Goal: Browse casually

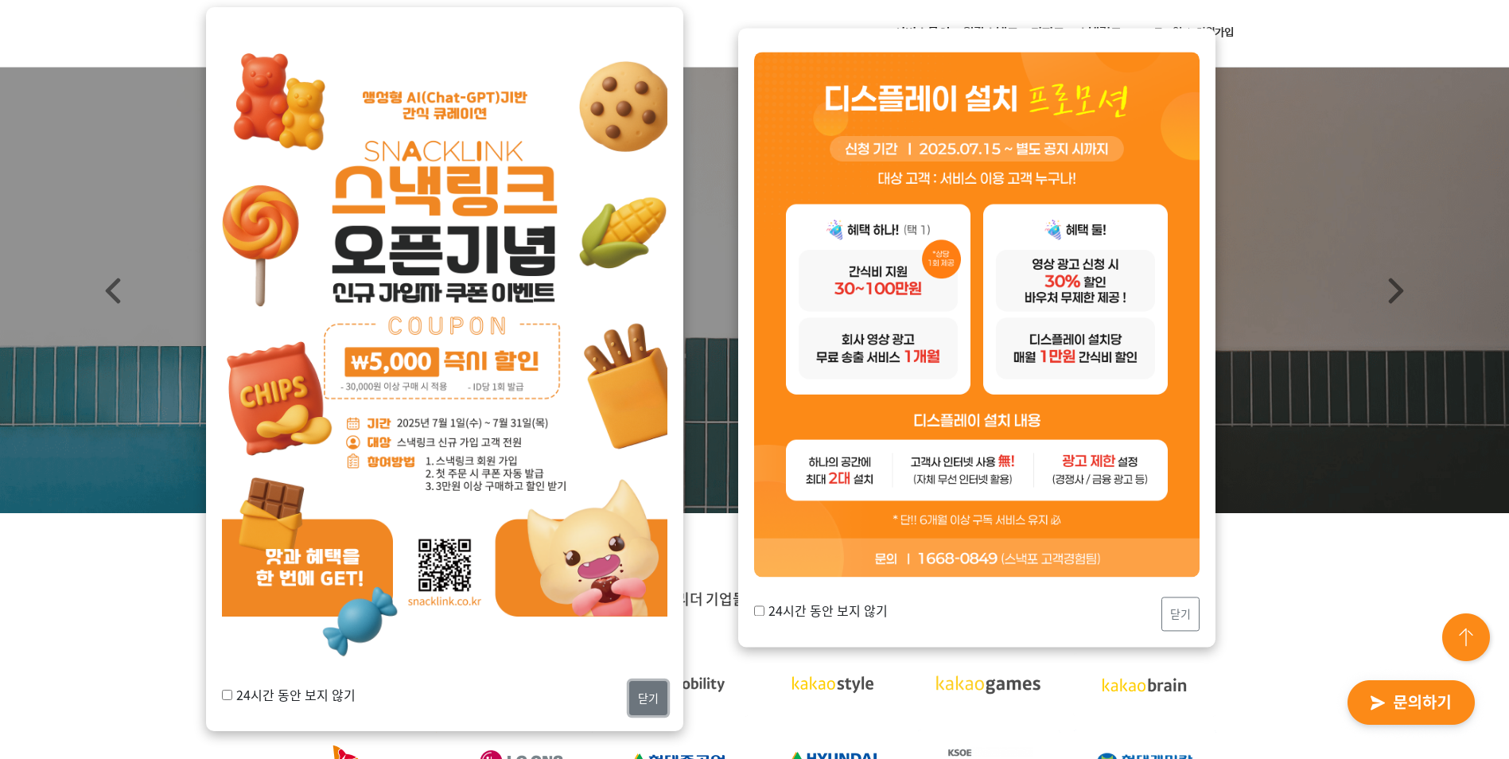
click at [633, 700] on button "닫기" at bounding box center [648, 698] width 38 height 34
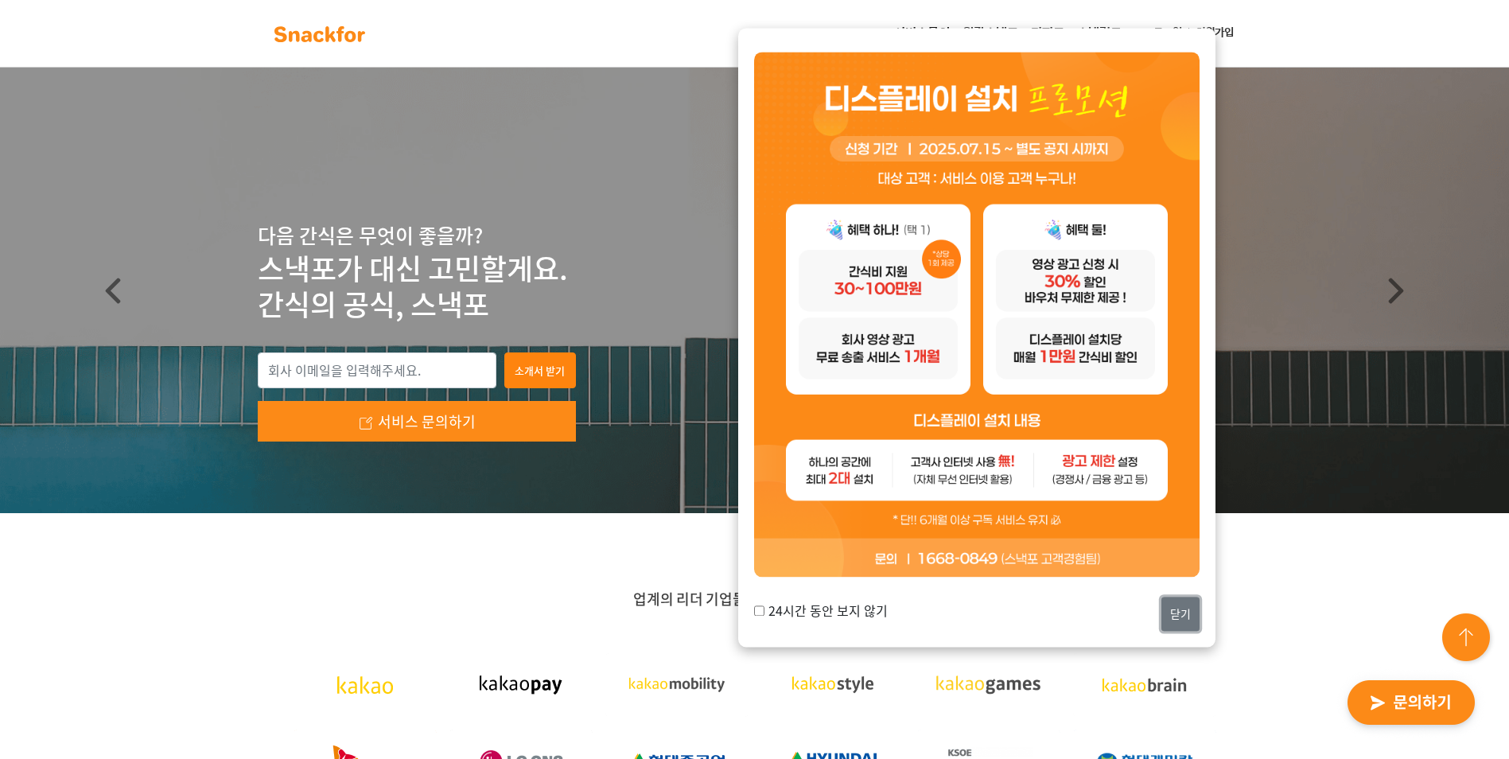
click at [1187, 598] on button "닫기" at bounding box center [1180, 613] width 38 height 34
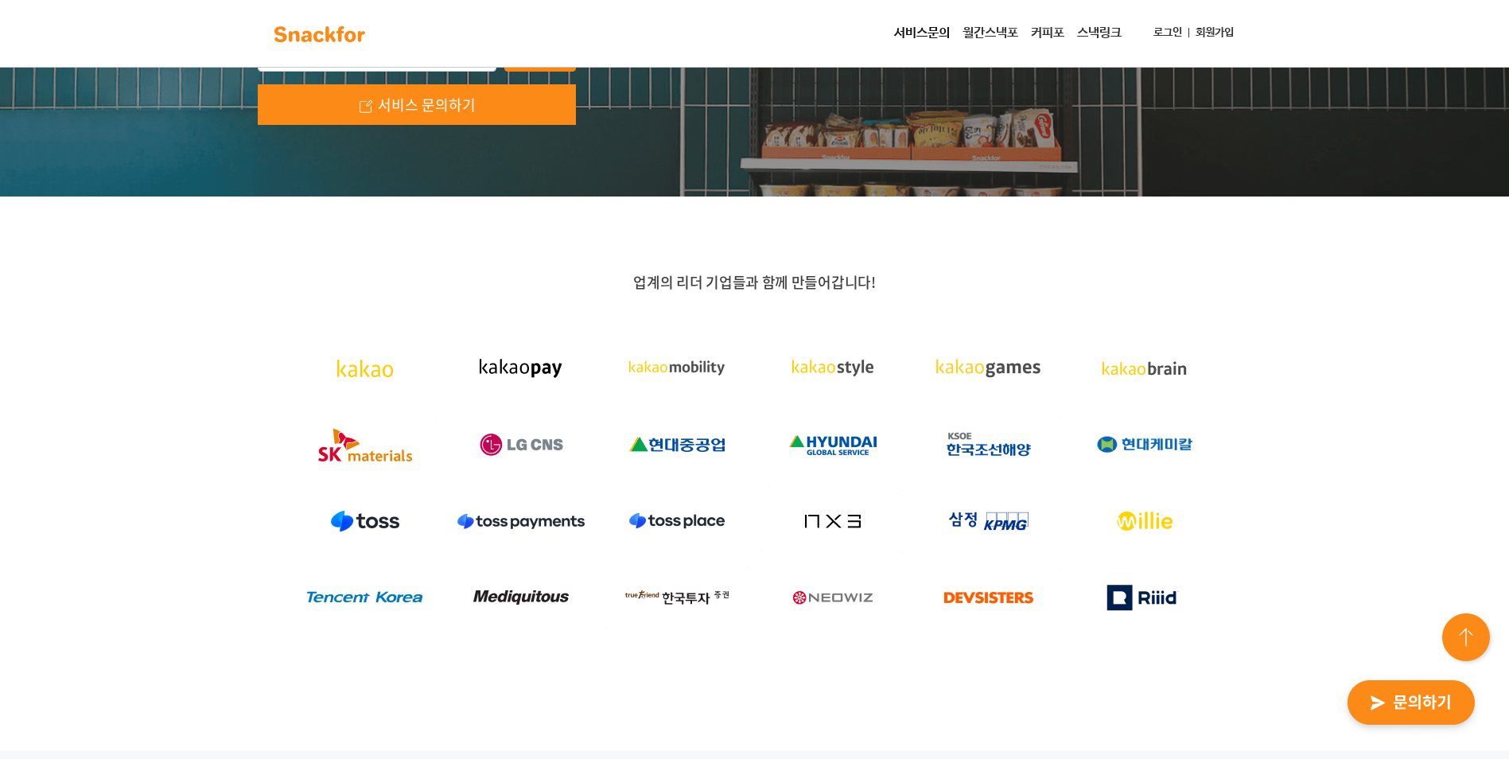
scroll to position [318, 0]
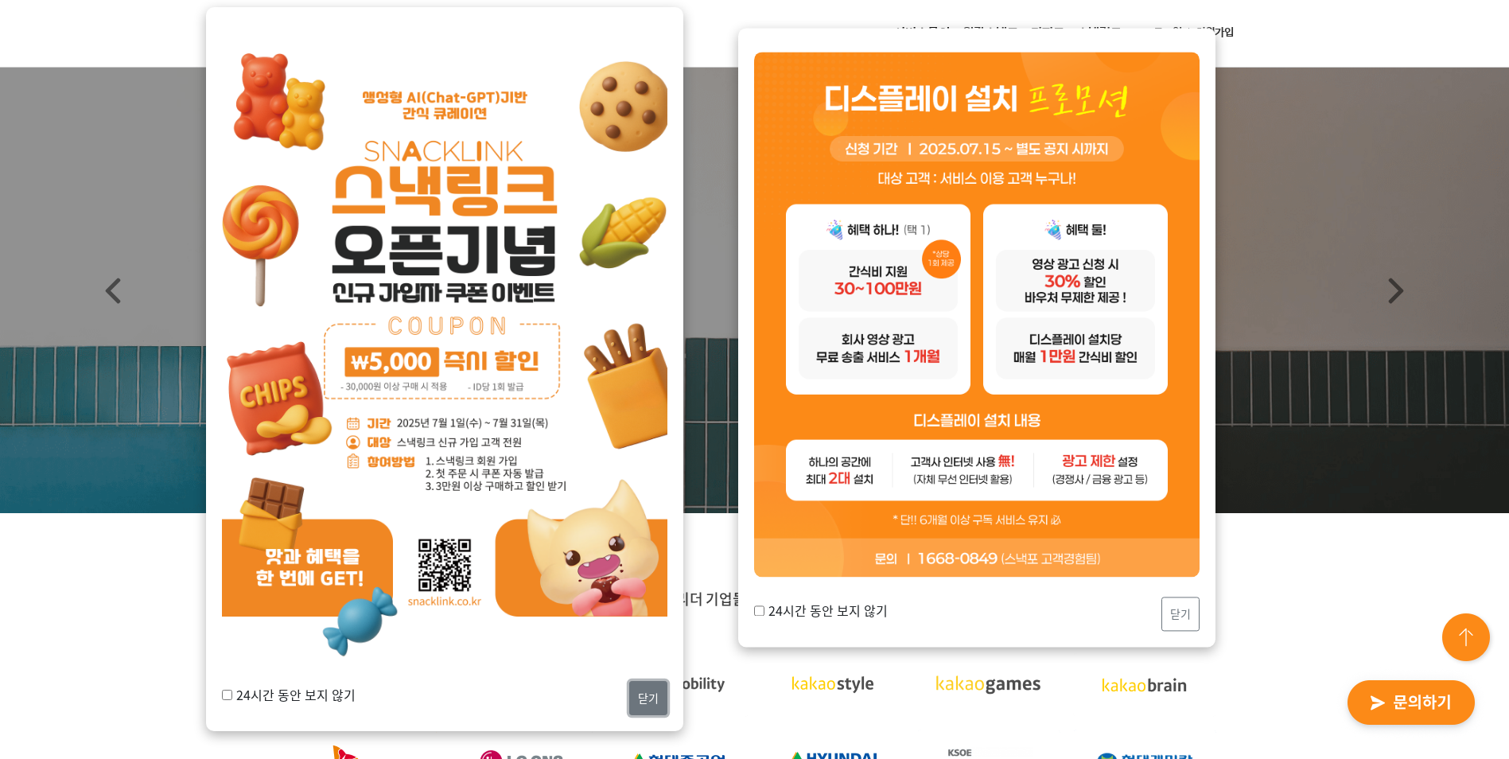
click at [643, 697] on button "닫기" at bounding box center [648, 698] width 38 height 34
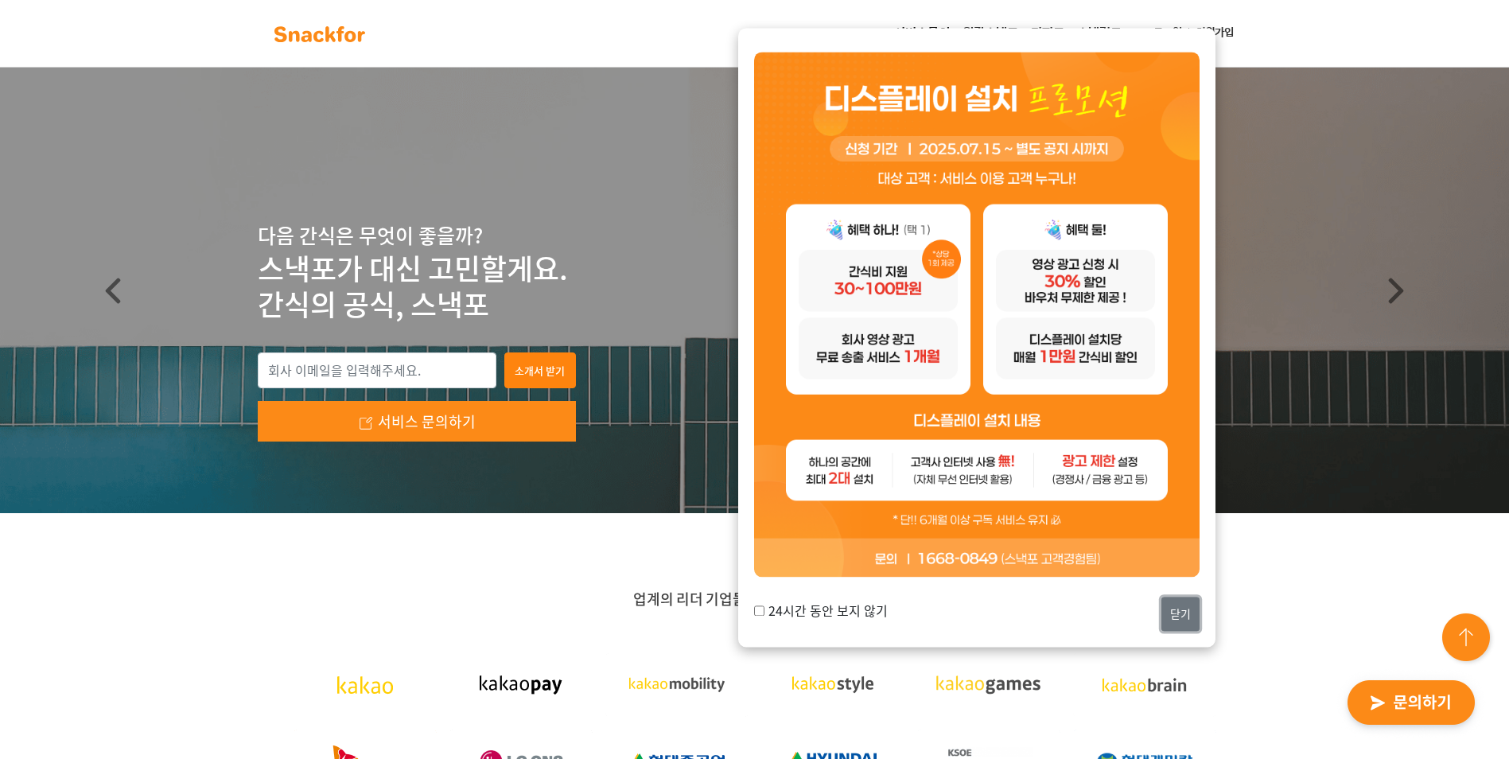
click at [1172, 625] on button "닫기" at bounding box center [1180, 613] width 38 height 34
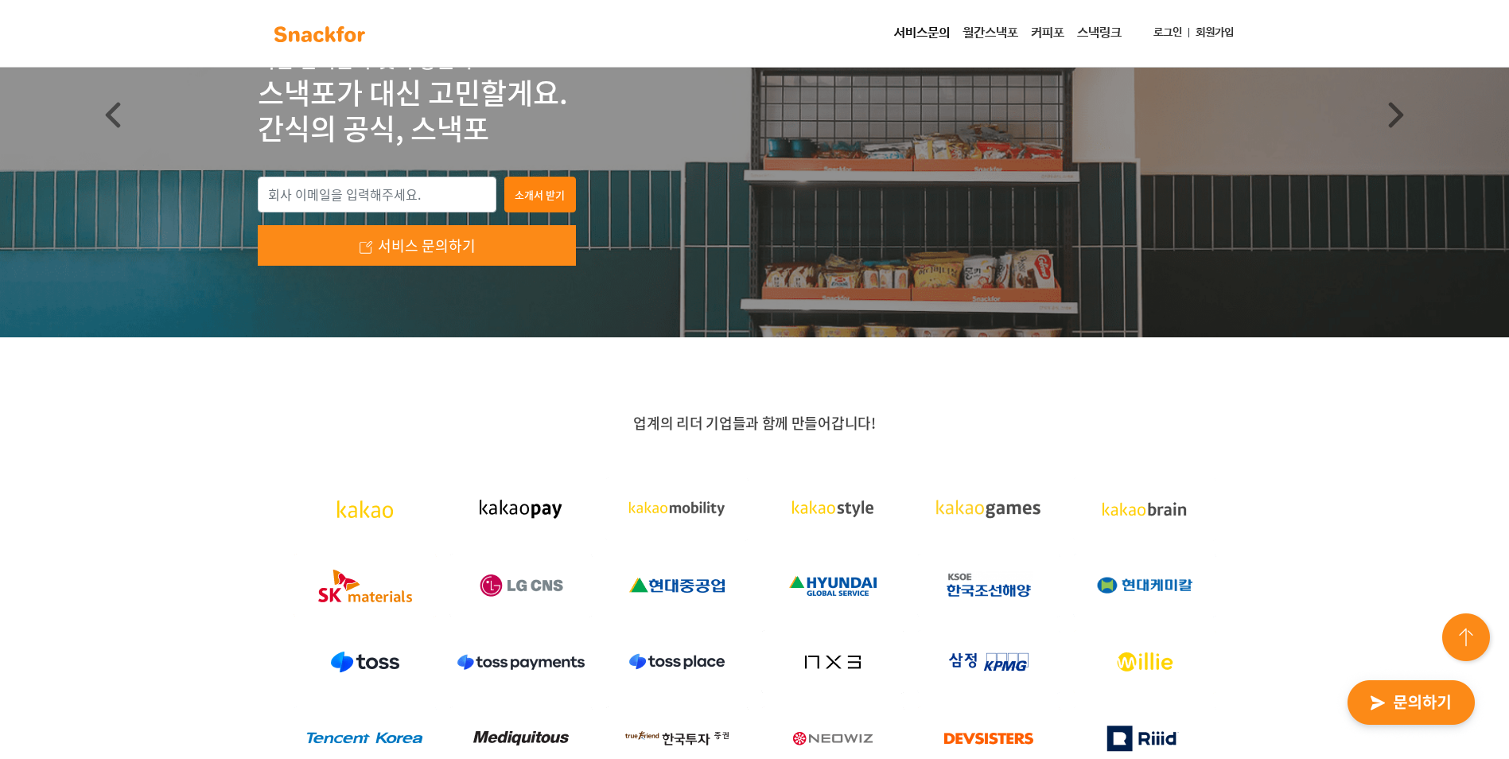
scroll to position [318, 0]
